Goal: Information Seeking & Learning: Learn about a topic

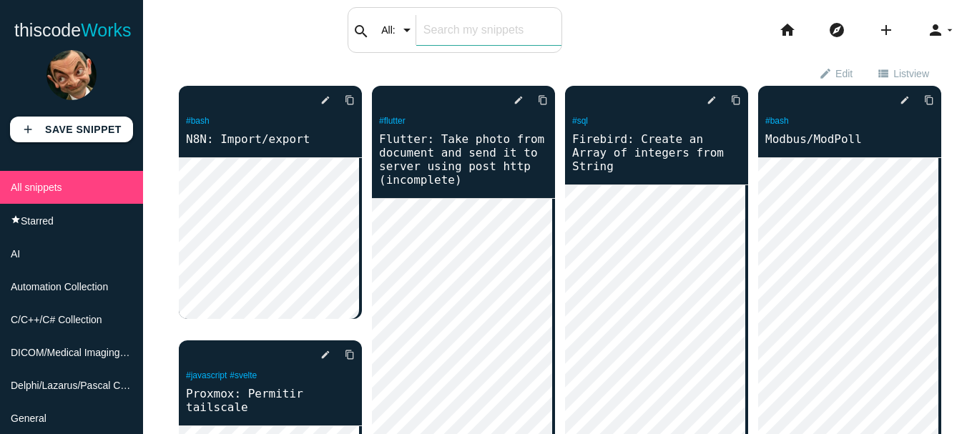
click at [491, 29] on input "text" at bounding box center [488, 30] width 145 height 30
type input "onlyoffice"
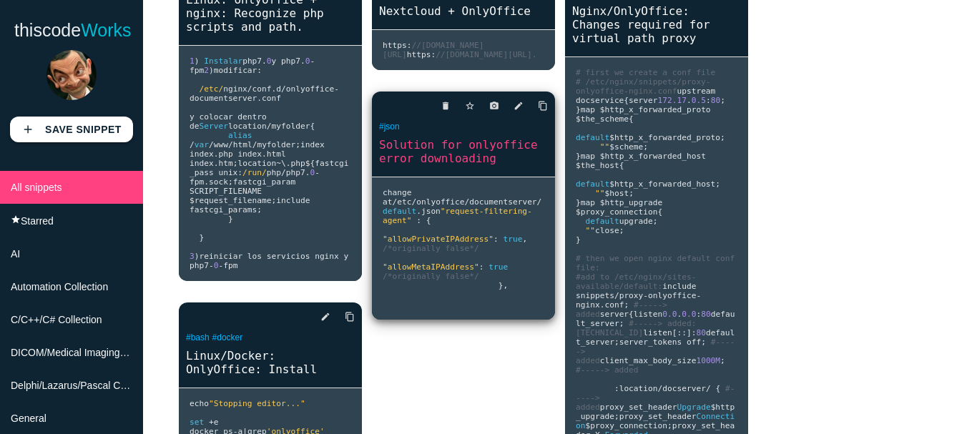
scroll to position [172, 0]
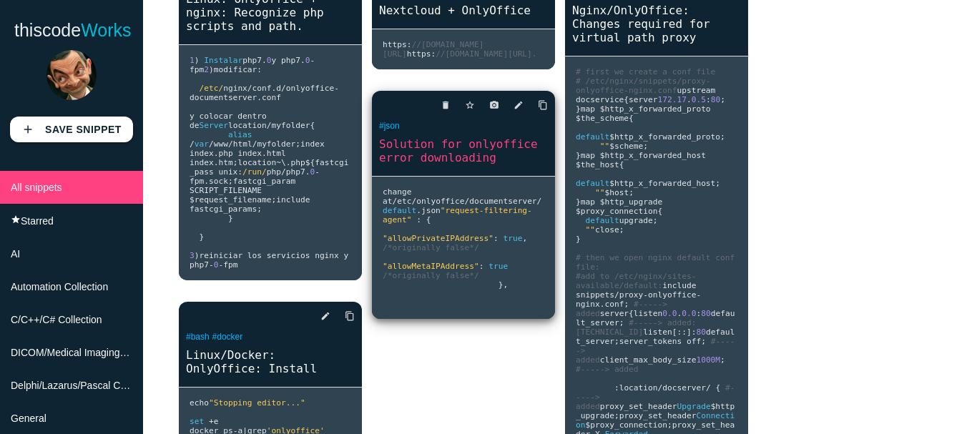
click at [362, 280] on pre "change at / etc / onlyoffice / documentserver / default . json "request-filteri…" at bounding box center [270, 162] width 183 height 235
click at [446, 166] on link "Solution for onlyoffice error downloading" at bounding box center [463, 151] width 183 height 30
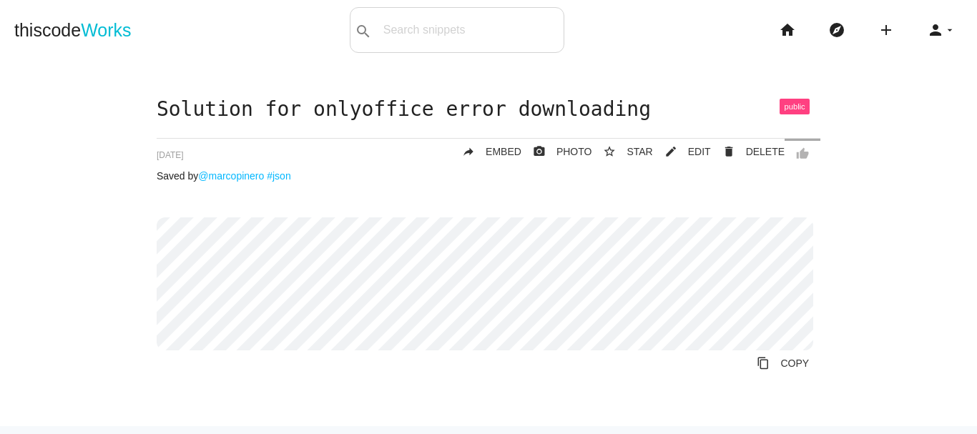
click at [72, 210] on div "Solution for onlyoffice error downloading thumb_up delete DELETE mode_edit EDIT…" at bounding box center [488, 262] width 948 height 327
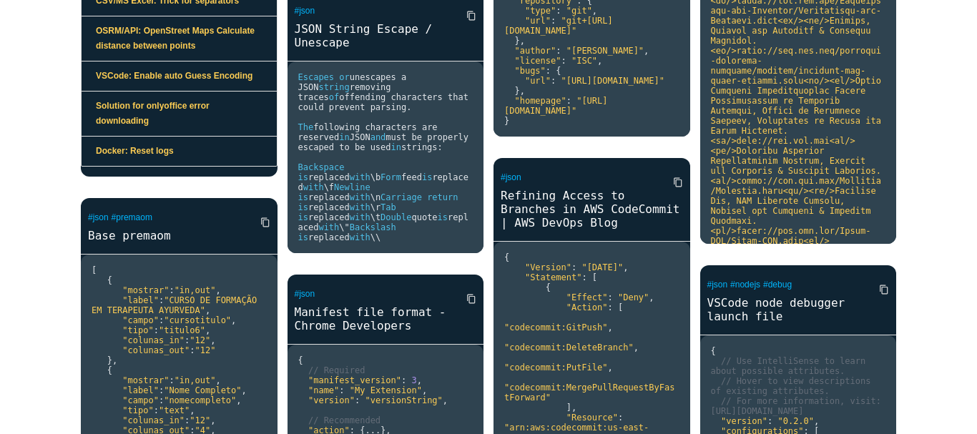
scroll to position [871, 0]
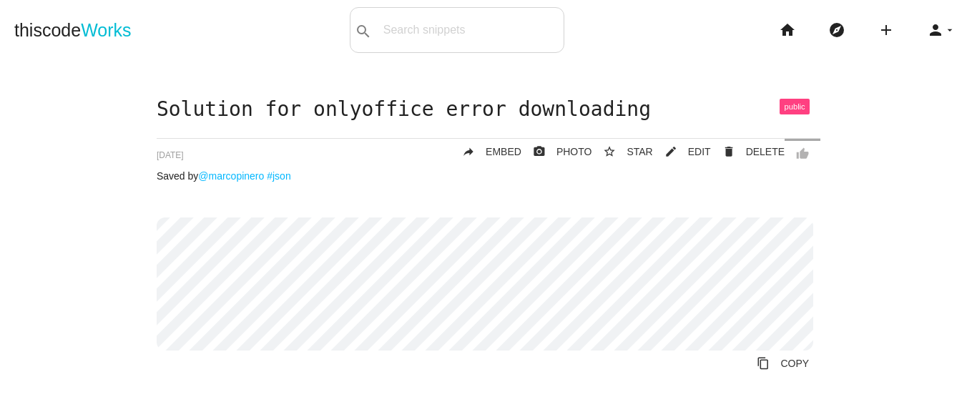
click at [77, 132] on div "Solution for onlyoffice error downloading thumb_up delete DELETE mode_edit EDIT…" at bounding box center [488, 262] width 948 height 327
click at [875, 126] on div "Solution for onlyoffice error downloading thumb_up delete DELETE mode_edit EDIT…" at bounding box center [488, 262] width 948 height 327
click at [94, 201] on div "Solution for onlyoffice error downloading thumb_up delete DELETE mode_edit EDIT…" at bounding box center [488, 262] width 948 height 327
